Goal: Information Seeking & Learning: Check status

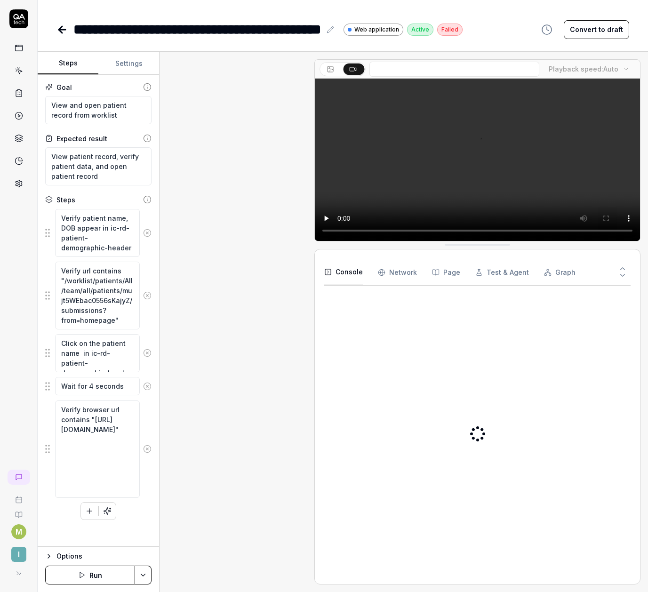
type textarea "*"
